Goal: Download file/media

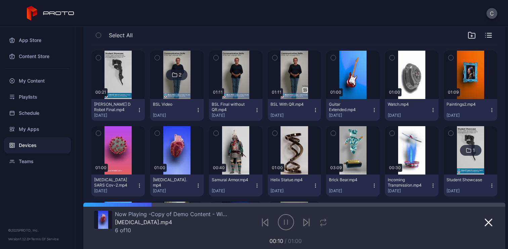
scroll to position [118, 0]
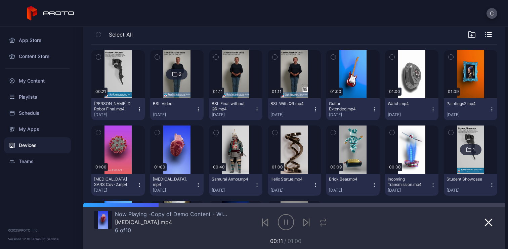
click at [44, 148] on div "Devices" at bounding box center [37, 145] width 67 height 16
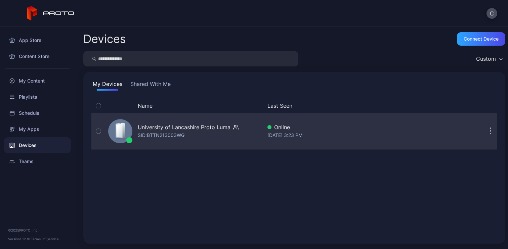
click at [136, 121] on div "University of Lancashire Proto [PERSON_NAME]: BTTN213003WG" at bounding box center [183, 132] width 156 height 34
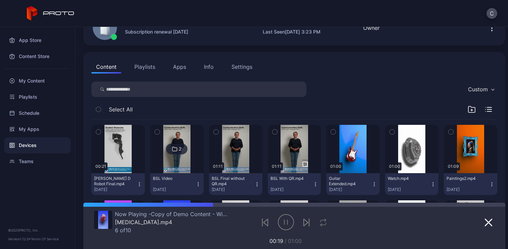
scroll to position [37, 0]
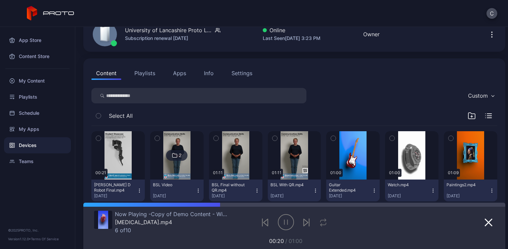
click at [143, 74] on button "Playlists" at bounding box center [145, 72] width 30 height 13
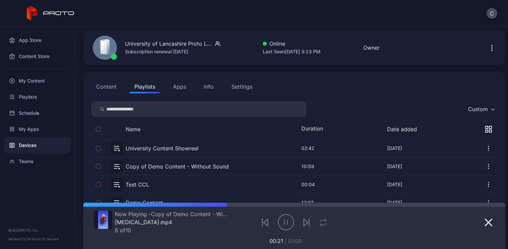
scroll to position [46, 0]
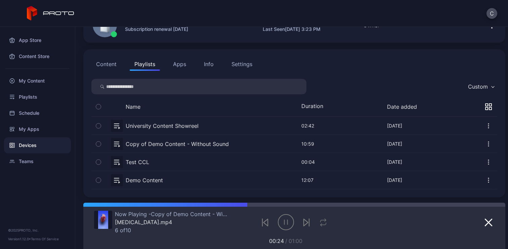
click at [107, 64] on button "Content" at bounding box center [106, 63] width 30 height 13
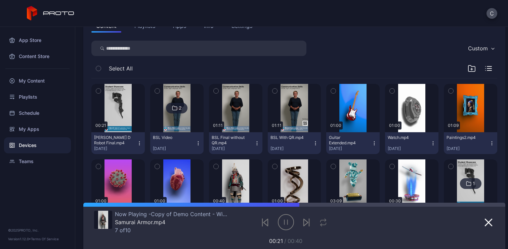
scroll to position [85, 0]
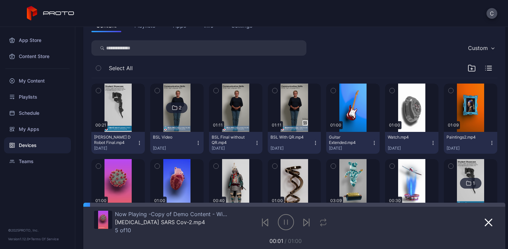
click at [137, 141] on icon "button" at bounding box center [139, 142] width 5 height 5
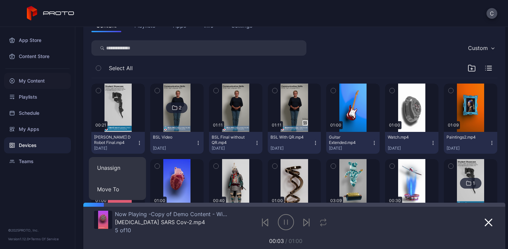
click at [42, 80] on div "My Content" at bounding box center [37, 81] width 67 height 16
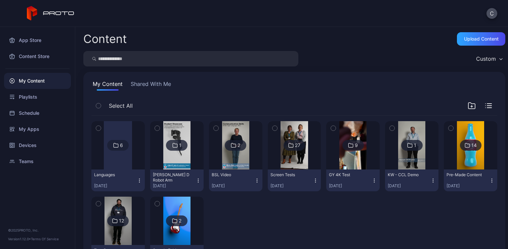
click at [179, 155] on img at bounding box center [176, 145] width 27 height 48
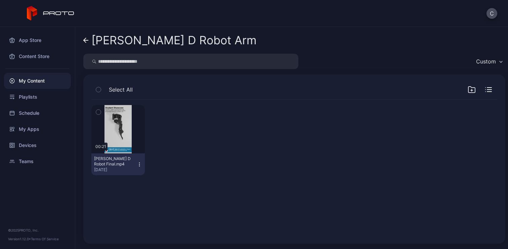
click at [137, 164] on icon "button" at bounding box center [139, 164] width 5 height 5
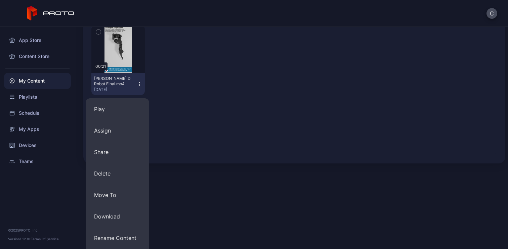
scroll to position [92, 0]
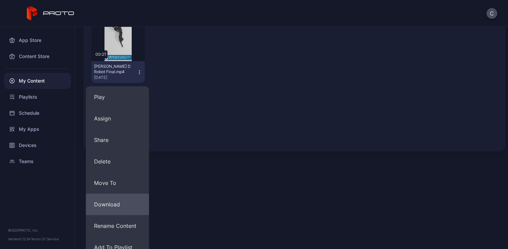
click at [127, 205] on button "Download" at bounding box center [117, 204] width 63 height 21
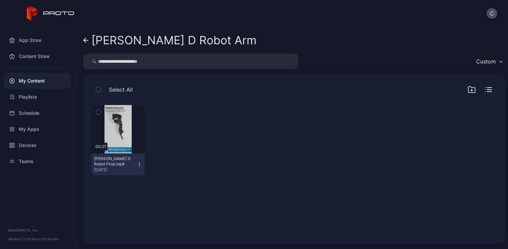
click at [135, 40] on div "[PERSON_NAME] D Robot Arm" at bounding box center [173, 40] width 165 height 13
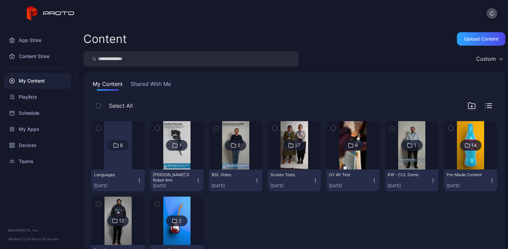
click at [233, 157] on img at bounding box center [235, 145] width 27 height 48
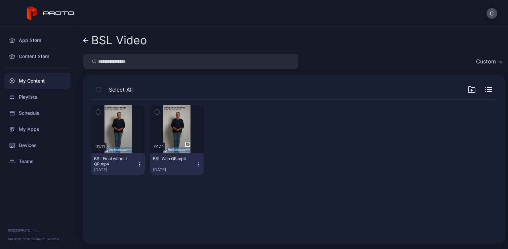
click at [137, 165] on icon "button" at bounding box center [139, 164] width 5 height 5
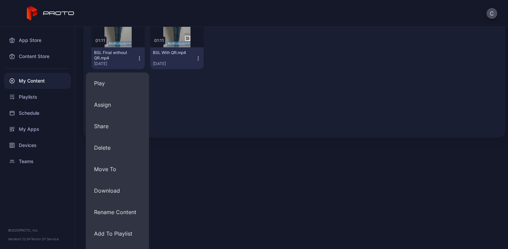
scroll to position [106, 0]
click at [138, 188] on button "Download" at bounding box center [117, 190] width 63 height 21
